Goal: Information Seeking & Learning: Check status

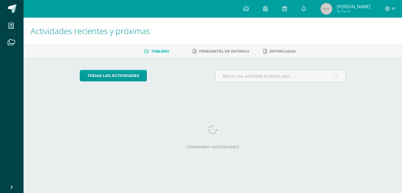
click at [392, 11] on div at bounding box center [390, 9] width 24 height 18
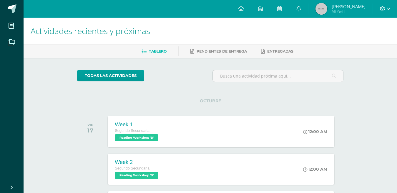
click at [387, 8] on icon at bounding box center [388, 9] width 3 height 2
click at [366, 38] on span "Cerrar sesión" at bounding box center [370, 40] width 26 height 6
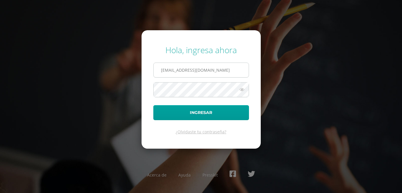
click at [172, 71] on input "[EMAIL_ADDRESS][DOMAIN_NAME]" at bounding box center [201, 70] width 95 height 14
type input "[EMAIL_ADDRESS][DOMAIN_NAME]"
click at [153, 105] on button "Ingresar" at bounding box center [201, 112] width 96 height 15
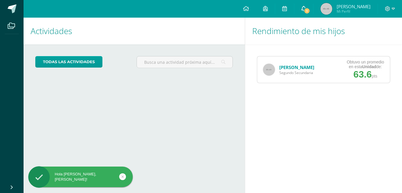
click at [306, 8] on span "1" at bounding box center [307, 11] width 6 height 6
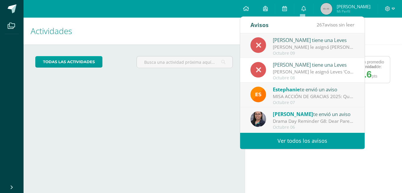
click at [308, 72] on div "Fernando Rivas le asignó Leves 'Conductuales: No cumplir con el uniforme según …" at bounding box center [314, 72] width 82 height 7
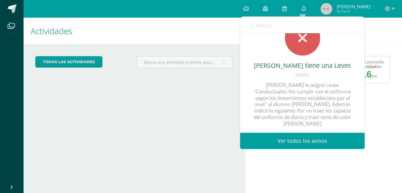
scroll to position [29, 0]
click at [254, 30] on link "Avisos" at bounding box center [260, 25] width 21 height 17
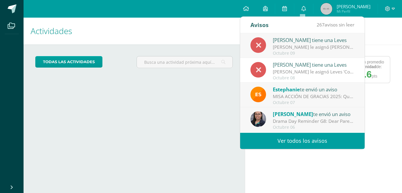
click at [281, 44] on div "Diego Martinez le asignó Leves 'Académicas: Interrumpir el desarrollo normal de…" at bounding box center [314, 47] width 82 height 7
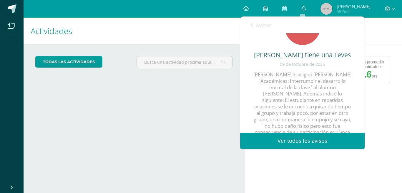
scroll to position [53, 0]
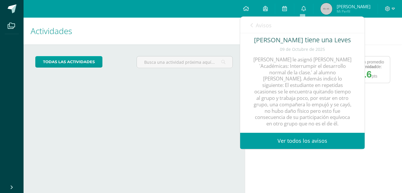
click at [257, 29] on link "Avisos" at bounding box center [260, 25] width 21 height 17
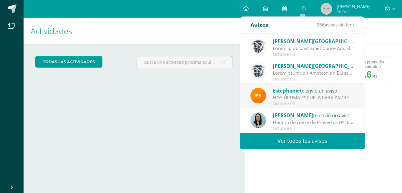
scroll to position [98, 0]
